Goal: Task Accomplishment & Management: Use online tool/utility

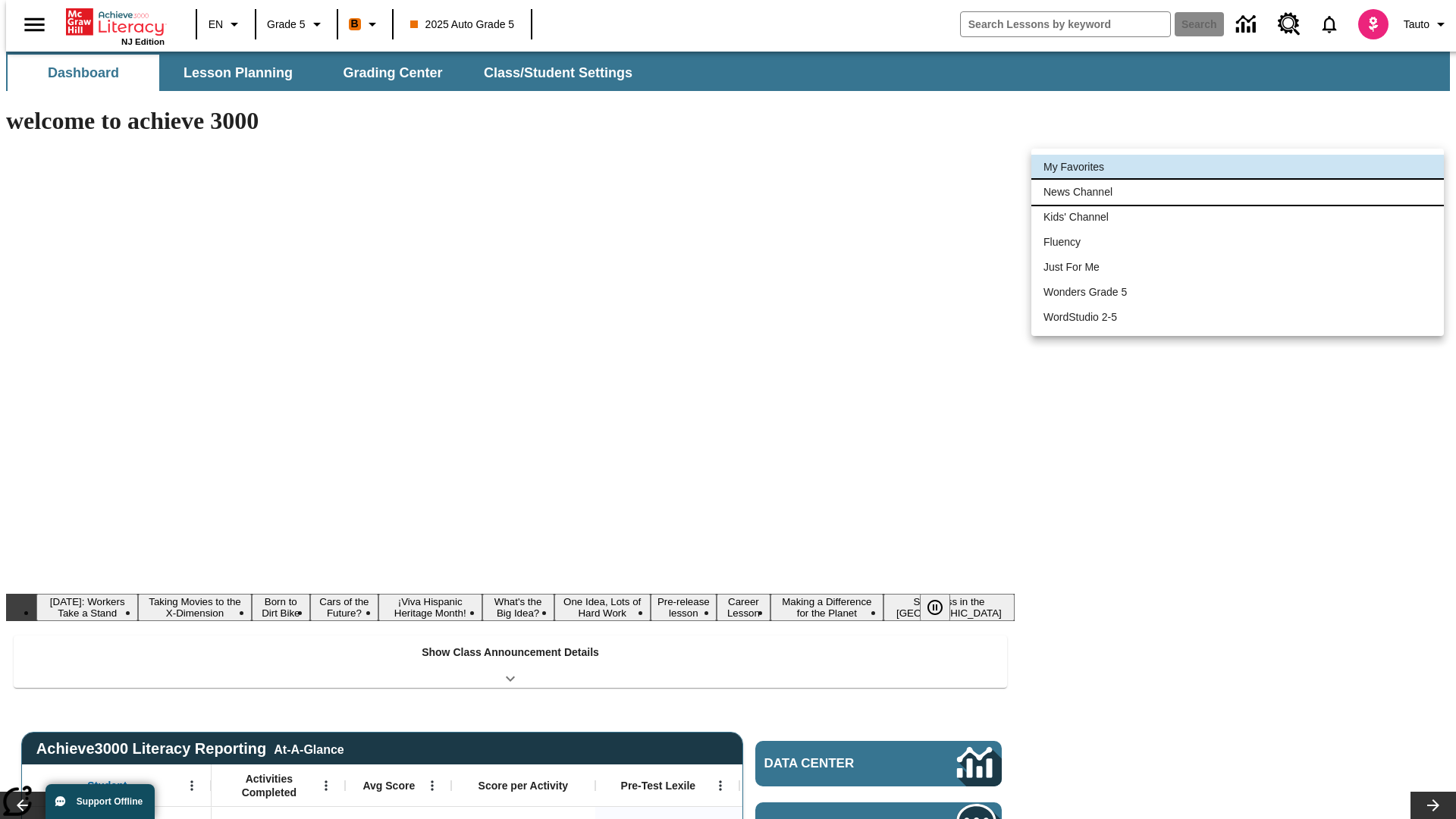
click at [1238, 192] on li "News Channel" at bounding box center [1238, 192] width 413 height 25
type input "120"
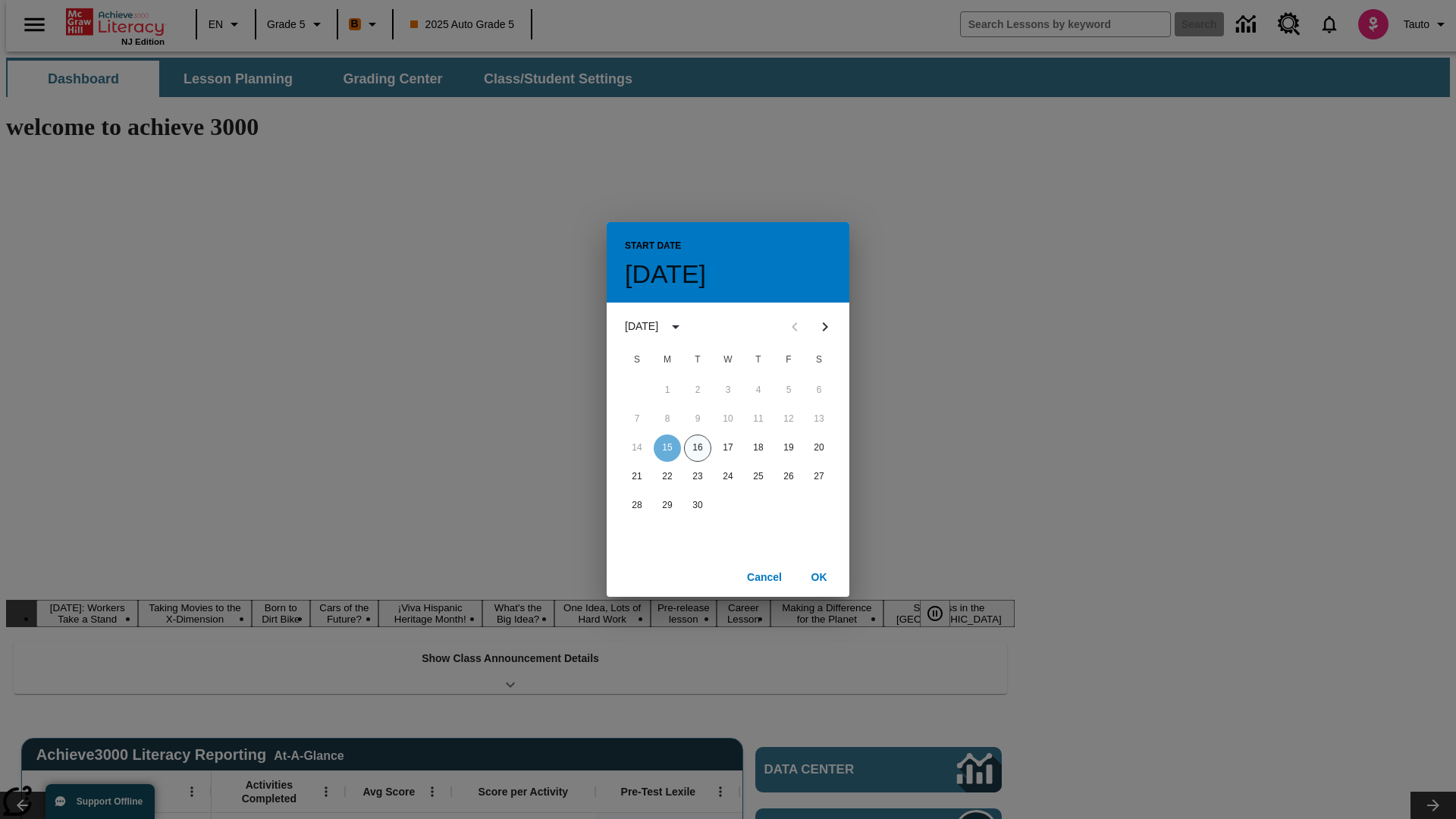
click at [698, 448] on button "16" at bounding box center [698, 449] width 27 height 27
click at [819, 577] on button "OK" at bounding box center [819, 578] width 48 height 28
